Goal: Navigation & Orientation: Find specific page/section

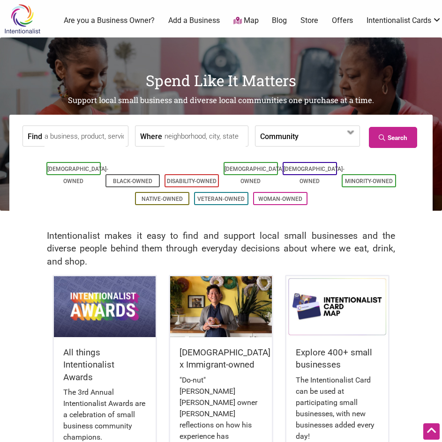
scroll to position [1793, 0]
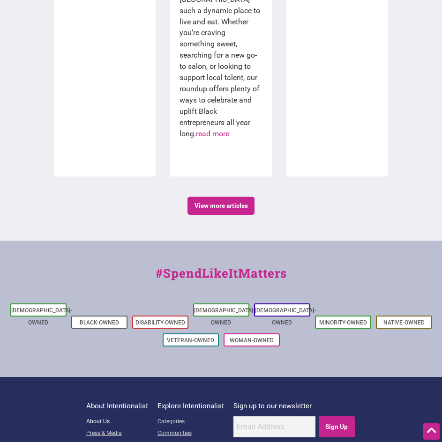
click at [106, 416] on link "About Us" at bounding box center [117, 422] width 62 height 12
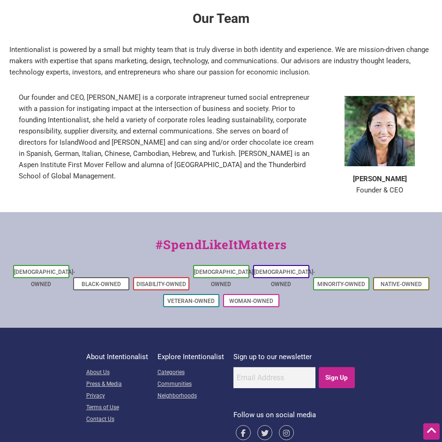
scroll to position [583, 0]
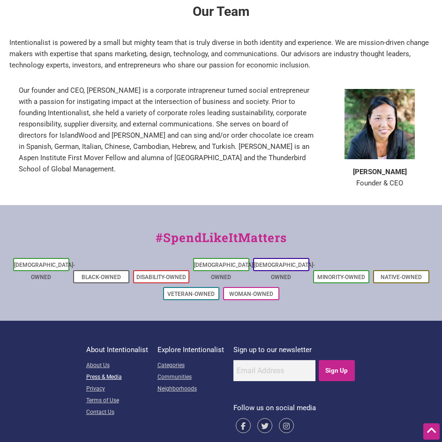
click at [103, 372] on link "Press & Media" at bounding box center [117, 378] width 62 height 12
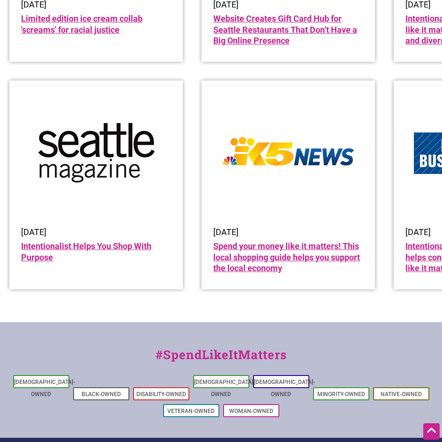
scroll to position [1161, 0]
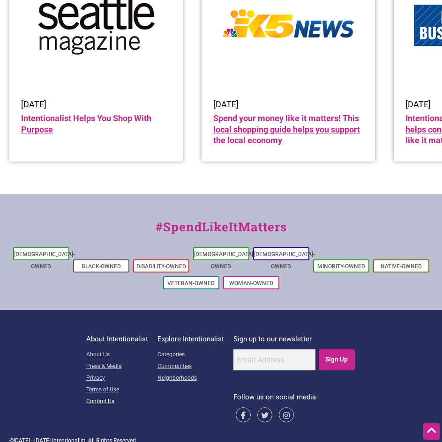
click at [97, 396] on link "Contact Us" at bounding box center [117, 402] width 62 height 12
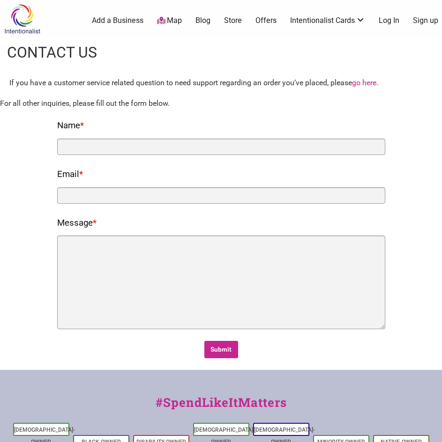
scroll to position [176, 0]
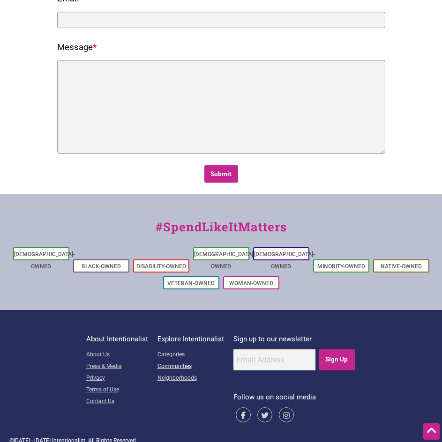
click at [170, 361] on link "Communities" at bounding box center [190, 367] width 67 height 12
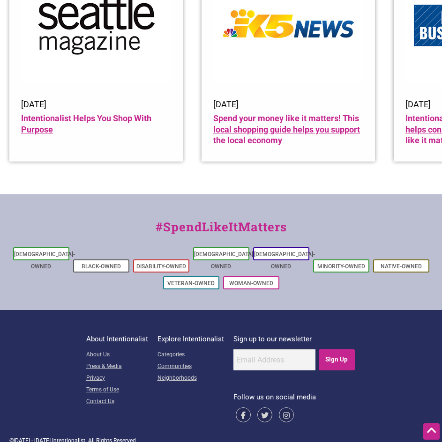
scroll to position [1161, 0]
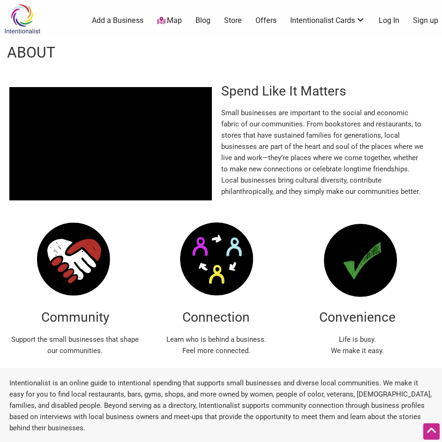
scroll to position [582, 0]
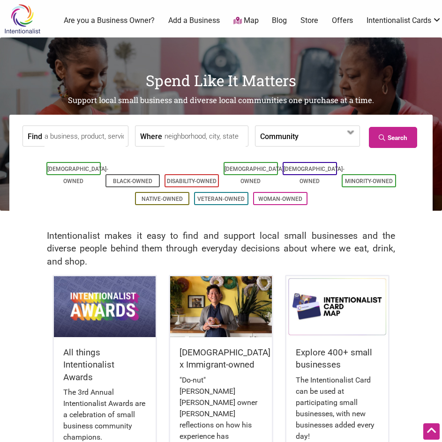
scroll to position [1793, 0]
click at [239, 16] on link "Map" at bounding box center [245, 20] width 25 height 11
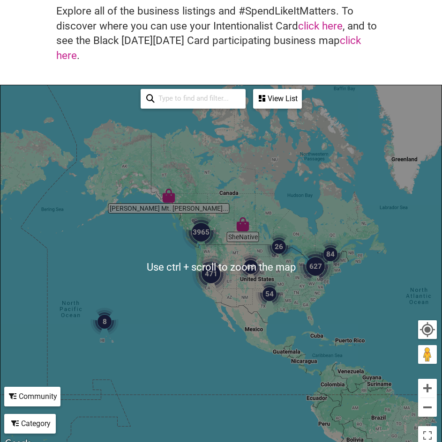
scroll to position [94, 0]
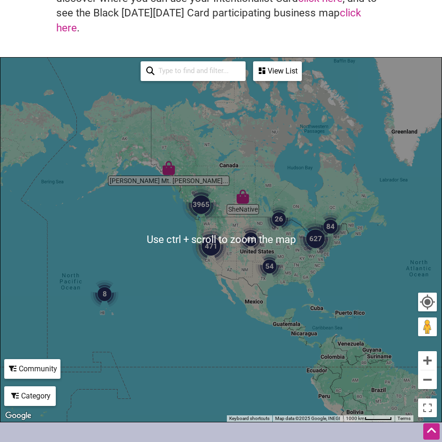
click at [220, 231] on img "471" at bounding box center [210, 246] width 45 height 45
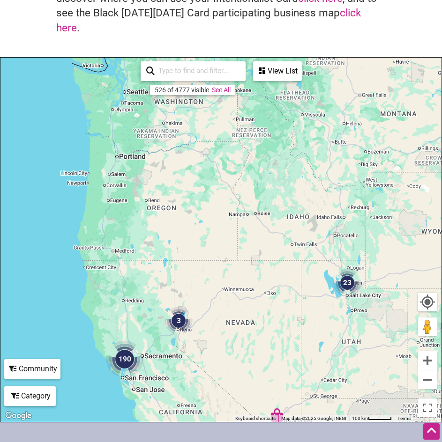
drag, startPoint x: 168, startPoint y: 149, endPoint x: 260, endPoint y: 390, distance: 257.1
click at [250, 403] on div "Wing on Wo & Co. Prados Beauty Ball & Skein & More 133 51 190 52 3 64 23 3 4 To…" at bounding box center [220, 240] width 441 height 364
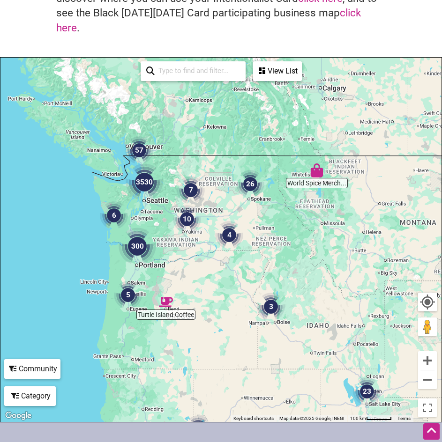
click at [161, 204] on div "To navigate, press the arrow keys." at bounding box center [220, 240] width 441 height 364
click at [149, 187] on img "3530" at bounding box center [144, 182] width 45 height 45
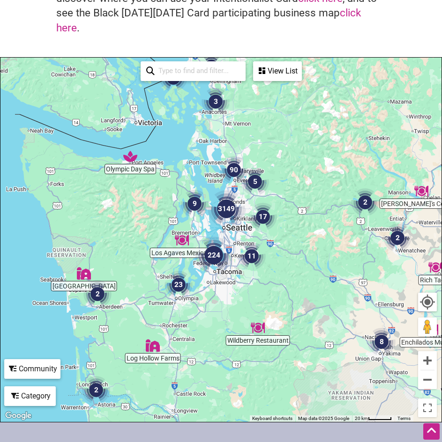
click at [235, 250] on img "224" at bounding box center [213, 255] width 45 height 45
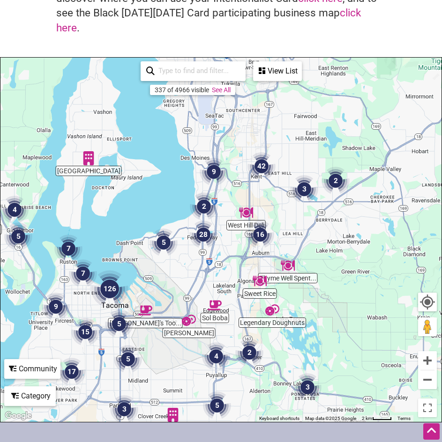
drag, startPoint x: 251, startPoint y: 254, endPoint x: 171, endPoint y: 357, distance: 130.5
click at [171, 357] on div "To navigate, press the arrow keys." at bounding box center [220, 240] width 441 height 364
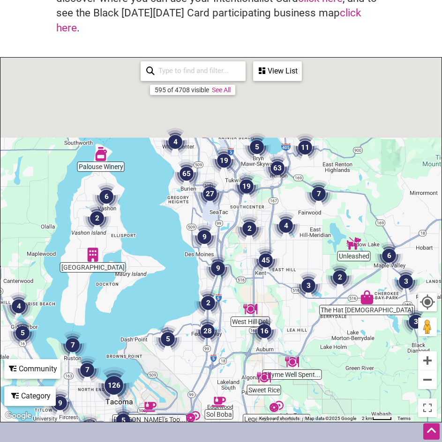
drag, startPoint x: 237, startPoint y: 227, endPoint x: 237, endPoint y: 236, distance: 8.4
click at [237, 236] on div "To navigate, press the arrow keys." at bounding box center [220, 240] width 441 height 364
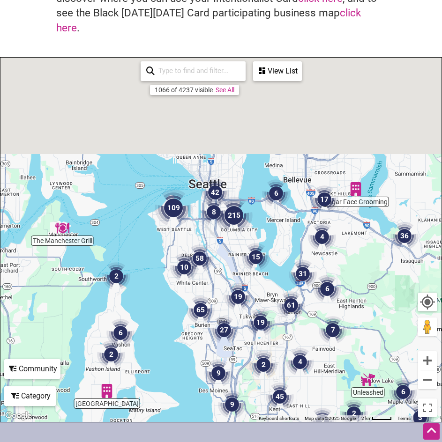
drag, startPoint x: 215, startPoint y: 165, endPoint x: 230, endPoint y: 303, distance: 139.0
click at [230, 312] on img "27" at bounding box center [224, 330] width 36 height 36
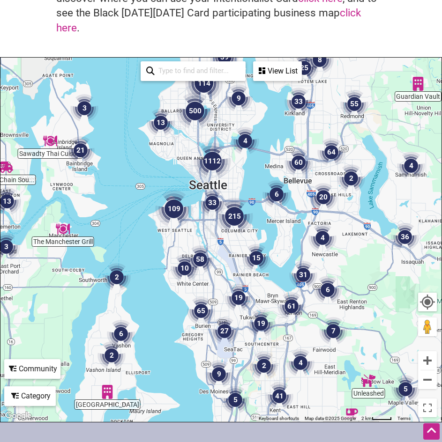
click at [214, 200] on img "215" at bounding box center [234, 216] width 45 height 45
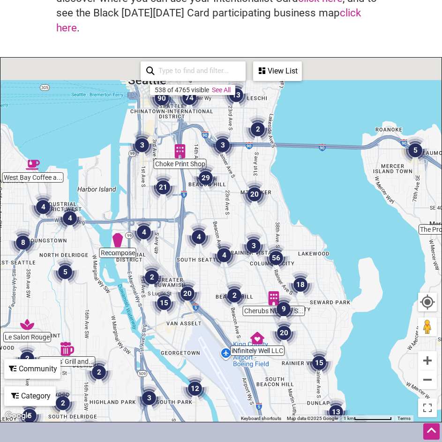
drag, startPoint x: 143, startPoint y: 160, endPoint x: 164, endPoint y: 216, distance: 59.9
click at [164, 216] on div "To navigate, press the arrow keys." at bounding box center [220, 240] width 441 height 364
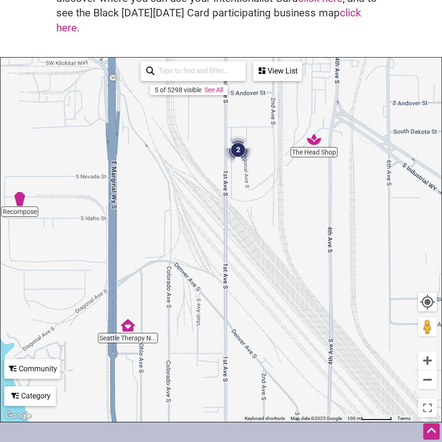
click at [249, 143] on img "2" at bounding box center [238, 150] width 36 height 36
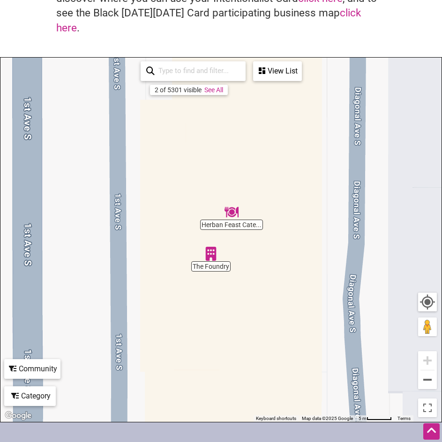
click at [235, 201] on img "Herban Feast Catering" at bounding box center [232, 212] width 22 height 22
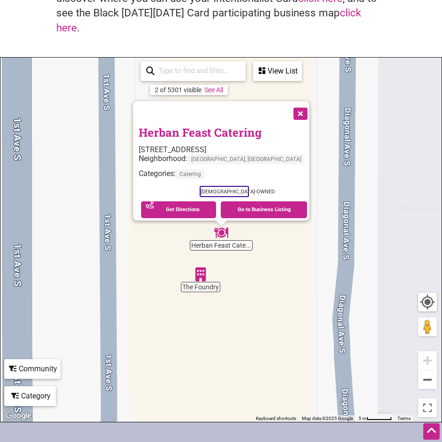
click at [210, 264] on img "The Foundry" at bounding box center [201, 275] width 22 height 22
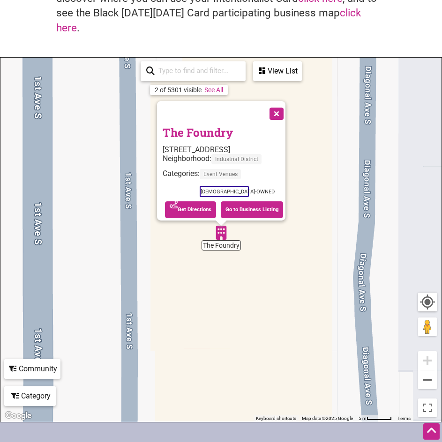
click at [275, 101] on button "Close" at bounding box center [275, 112] width 23 height 23
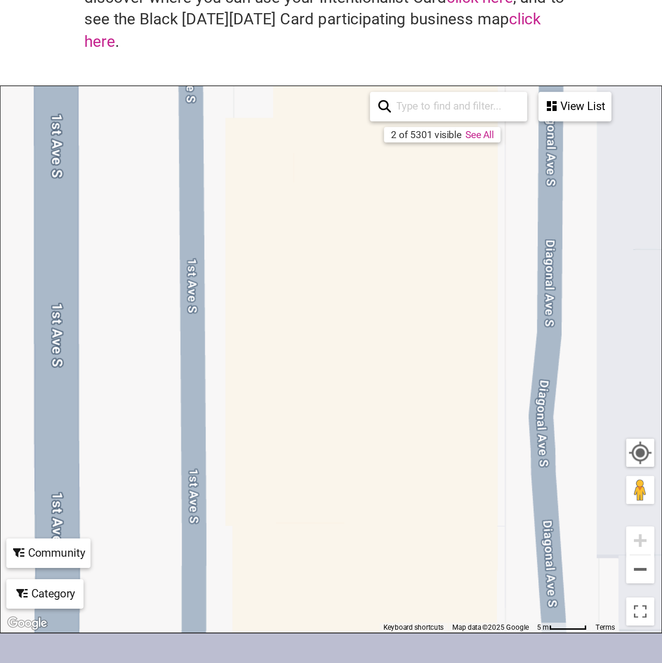
scroll to position [0, 0]
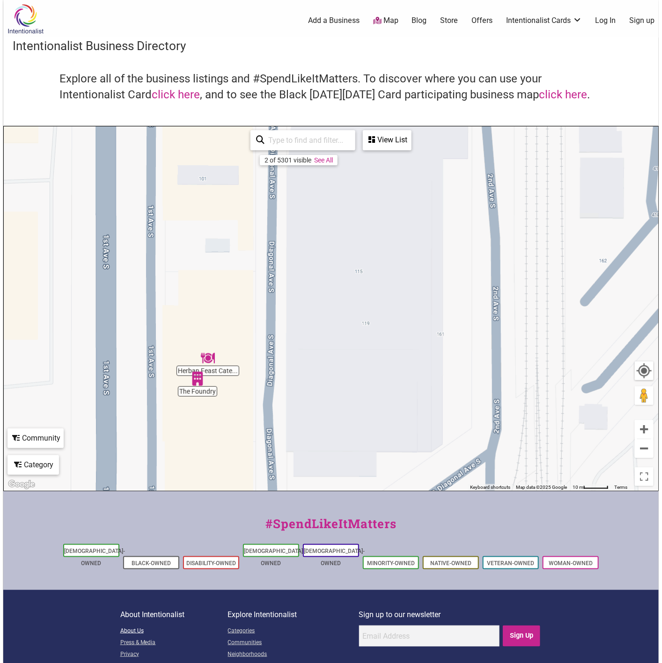
click at [138, 442] on link "About Us" at bounding box center [174, 632] width 108 height 12
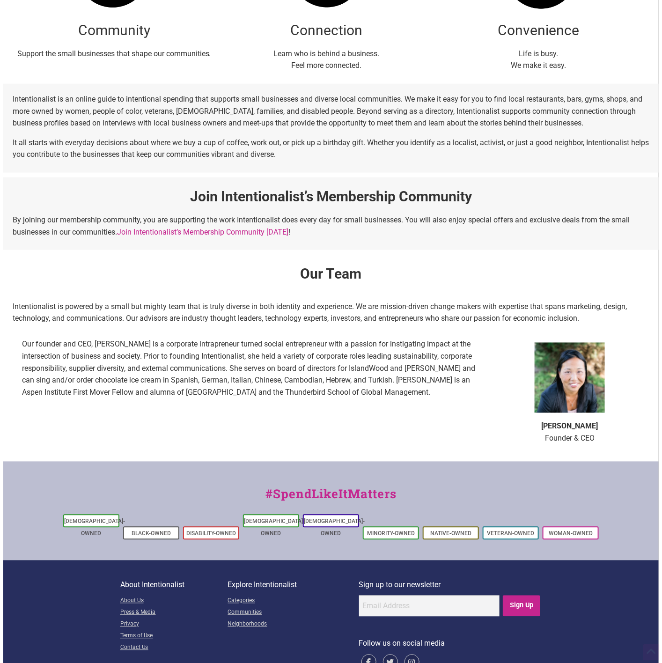
scroll to position [351, 0]
